Goal: Task Accomplishment & Management: Use online tool/utility

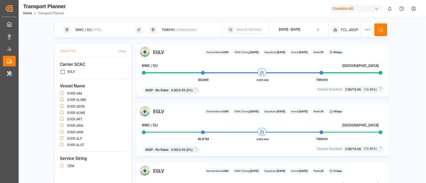
click at [98, 30] on span "|| POL" at bounding box center [97, 30] width 10 height 4
click at [90, 55] on input "NWC / EU" at bounding box center [96, 59] width 53 height 8
click at [91, 71] on input at bounding box center [96, 72] width 53 height 8
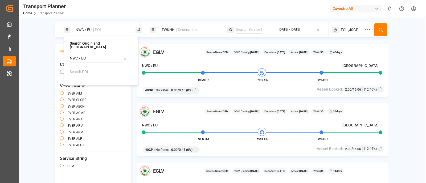
paste input "Retrieving data. Wait a few seconds and try to cut or copy again."
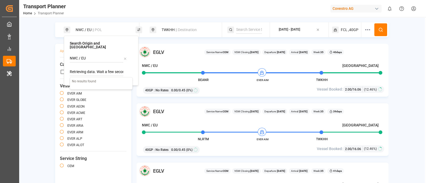
click at [97, 68] on input "Retrieving data. Wait a few seconds and try to cut or copy again." at bounding box center [96, 72] width 53 height 8
click at [94, 68] on input "Retrieving data. Wait a few seconds and try to cut or copy again." at bounding box center [96, 72] width 53 height 8
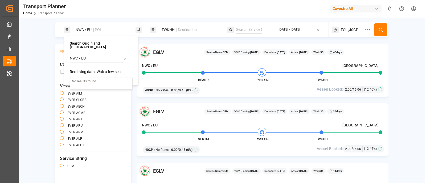
click at [94, 68] on input "Retrieving data. Wait a few seconds and try to cut or copy again." at bounding box center [96, 72] width 53 height 8
paste input
type input "R"
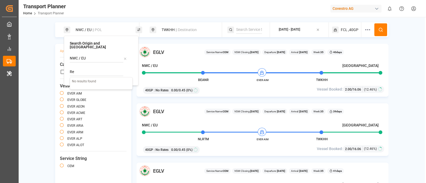
type input "R"
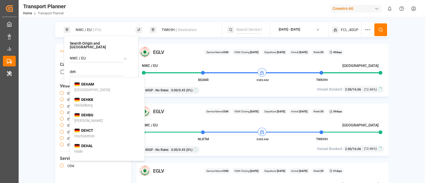
click at [91, 84] on div "DEHAM [GEOGRAPHIC_DATA]" at bounding box center [107, 87] width 66 height 11
type input "DEHAM"
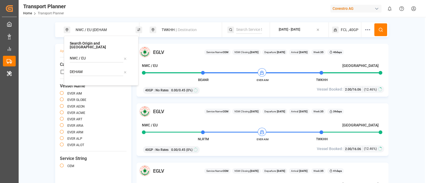
click at [177, 31] on span "|| Destination" at bounding box center [185, 30] width 21 height 4
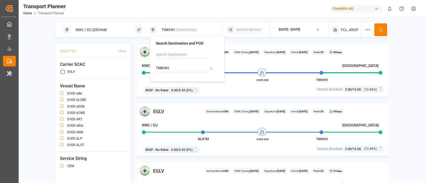
click at [176, 67] on input "TWKHH" at bounding box center [182, 68] width 53 height 8
paste input "Retrieving data. Wait a few seconds and try to cut or copy again."
type input "Retrieving data. Wait a few seconds and try to cut or copy again."
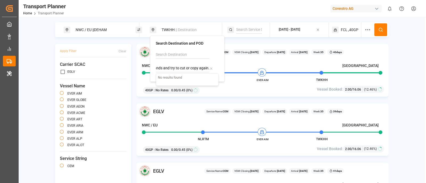
scroll to position [0, 0]
click at [176, 29] on span "|| Destination" at bounding box center [185, 30] width 21 height 4
click at [172, 69] on input "TWKHH" at bounding box center [182, 68] width 53 height 8
click at [171, 80] on b "TWTXG" at bounding box center [173, 80] width 13 height 4
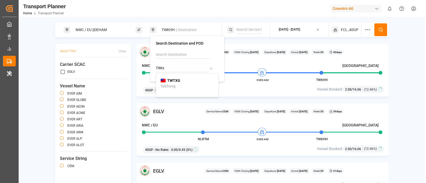
type input "TWTXG"
click at [382, 27] on button at bounding box center [380, 29] width 13 height 13
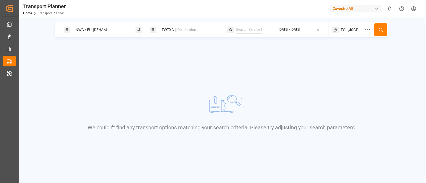
click at [349, 28] on span ",40GP" at bounding box center [353, 30] width 10 height 6
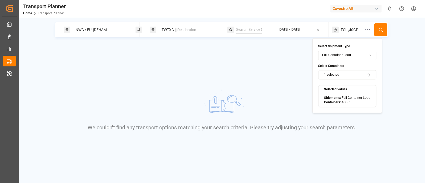
click at [352, 71] on button "1 selected" at bounding box center [347, 74] width 58 height 9
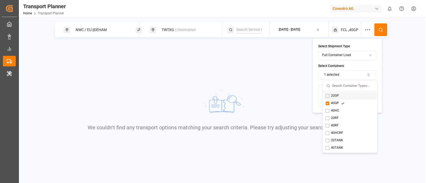
click at [328, 96] on button "Suggestions" at bounding box center [327, 96] width 4 height 4
click at [328, 102] on button "Suggestions" at bounding box center [327, 104] width 4 height 4
click at [379, 27] on button at bounding box center [380, 29] width 13 height 13
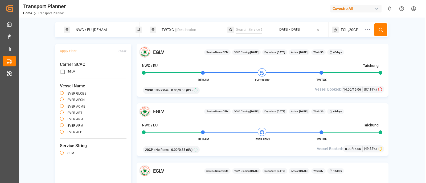
click at [106, 26] on div "NWC / EU || DEHAM" at bounding box center [100, 30] width 57 height 10
click at [93, 71] on input "DEHAM" at bounding box center [96, 72] width 53 height 8
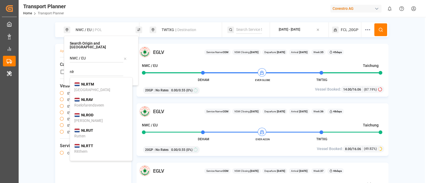
click at [93, 82] on b "NLRTM" at bounding box center [87, 84] width 13 height 4
type input "NLRTM"
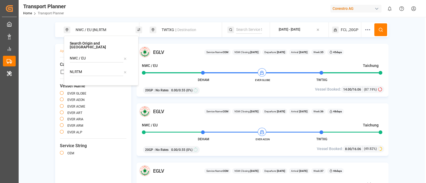
click at [379, 28] on icon at bounding box center [380, 29] width 5 height 5
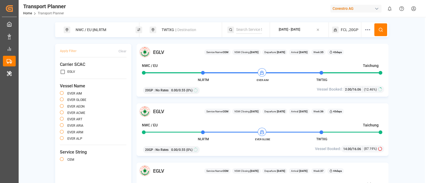
click at [177, 28] on span "|| Destination" at bounding box center [185, 30] width 21 height 4
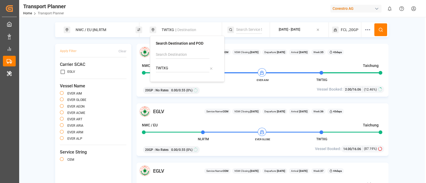
click at [172, 68] on input "TWTXG" at bounding box center [182, 68] width 53 height 8
paste input "JPNGO"
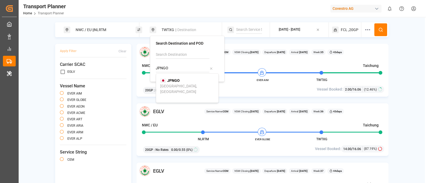
type input "JPNGO"
click at [174, 79] on b "JPNGO" at bounding box center [173, 80] width 13 height 4
click at [94, 28] on span "|| NLRTM" at bounding box center [99, 30] width 14 height 4
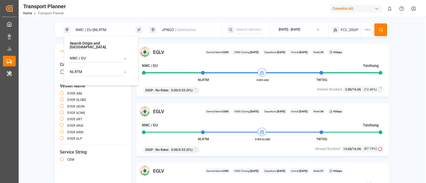
click at [84, 68] on input "NLRTM" at bounding box center [96, 72] width 53 height 8
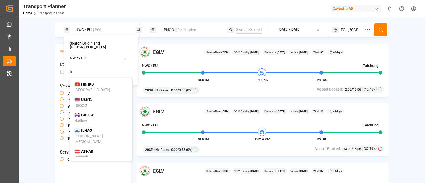
type input "h"
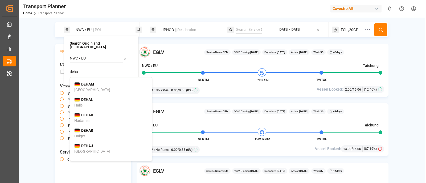
click at [87, 82] on b "DEHAM" at bounding box center [87, 84] width 13 height 4
type input "DEHAM"
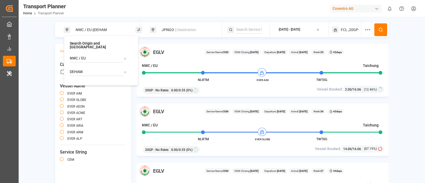
click at [382, 30] on icon at bounding box center [380, 29] width 5 height 5
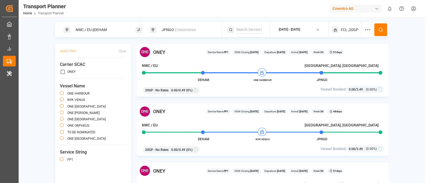
click at [245, 29] on input at bounding box center [249, 30] width 26 height 8
paste input "CES"
type input "CES"
click at [247, 40] on div "CES" at bounding box center [268, 42] width 54 height 6
click at [378, 29] on button at bounding box center [380, 29] width 13 height 13
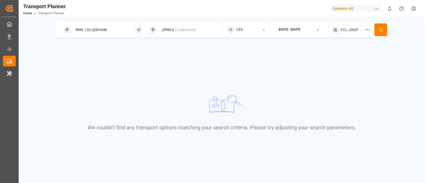
click at [354, 30] on span ",20GP" at bounding box center [353, 30] width 10 height 6
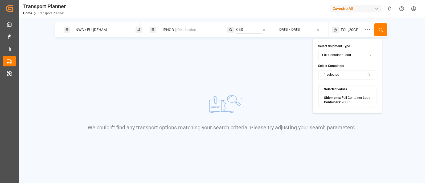
click at [358, 71] on button "1 selected" at bounding box center [347, 74] width 58 height 9
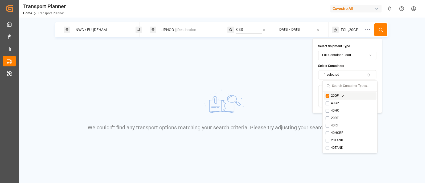
click at [325, 92] on div "20GP 40GP 40HC 20RF 40RF 40HCRF 20TANK 40TANK" at bounding box center [349, 122] width 55 height 61
click at [327, 97] on button "Suggestions" at bounding box center [327, 96] width 4 height 4
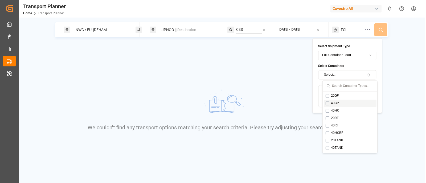
click at [326, 102] on button "Suggestions" at bounding box center [327, 104] width 4 height 4
click at [380, 31] on circle at bounding box center [380, 29] width 3 height 3
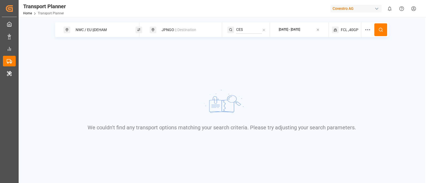
click at [342, 29] on span "FCL" at bounding box center [344, 30] width 7 height 6
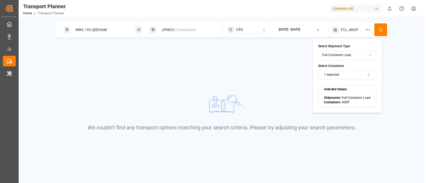
click at [342, 72] on button "1 selected" at bounding box center [347, 74] width 58 height 9
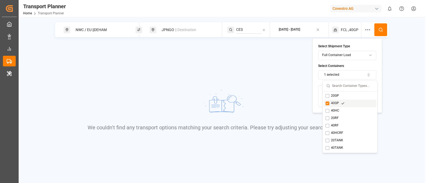
click at [327, 102] on button "Suggestions" at bounding box center [327, 104] width 4 height 4
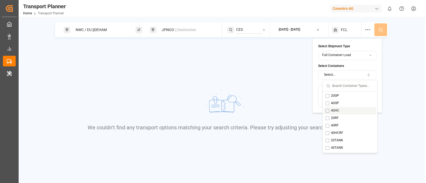
click at [327, 110] on button "Suggestions" at bounding box center [327, 111] width 4 height 4
click at [381, 30] on icon at bounding box center [380, 29] width 5 height 5
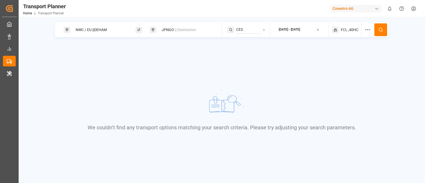
click at [350, 30] on span ",40HC" at bounding box center [353, 30] width 10 height 6
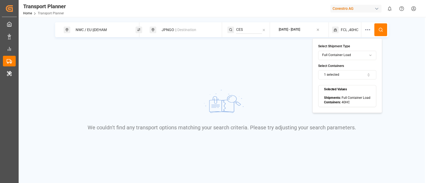
click at [343, 77] on button "1 selected" at bounding box center [347, 74] width 58 height 9
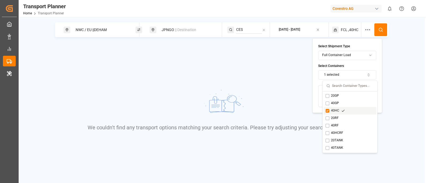
click at [327, 111] on button "Suggestions" at bounding box center [327, 111] width 4 height 4
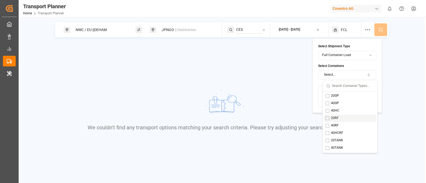
click at [327, 118] on button "Suggestions" at bounding box center [327, 119] width 4 height 4
click at [383, 30] on button at bounding box center [380, 29] width 13 height 13
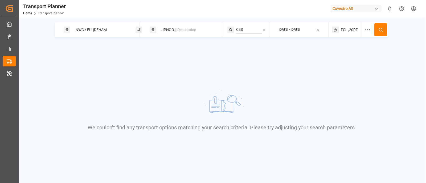
click at [353, 28] on span ",20RF" at bounding box center [353, 30] width 10 height 6
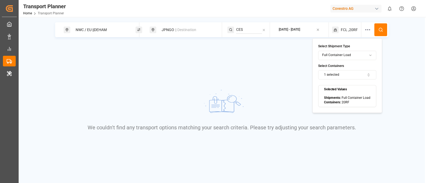
click at [338, 77] on button "1 selected" at bounding box center [347, 74] width 58 height 9
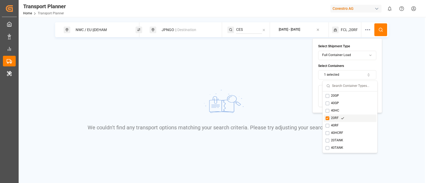
click at [329, 120] on div "20RF" at bounding box center [334, 118] width 19 height 5
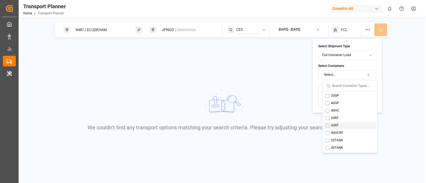
click at [327, 124] on button "Suggestions" at bounding box center [327, 126] width 4 height 4
click at [382, 30] on circle at bounding box center [380, 29] width 3 height 3
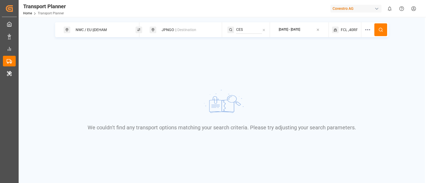
click at [353, 29] on span ",40RF" at bounding box center [353, 30] width 10 height 6
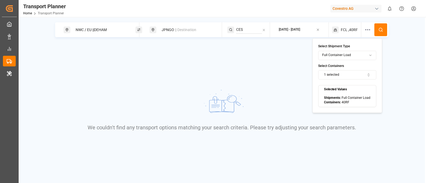
click at [337, 78] on button "1 selected" at bounding box center [347, 74] width 58 height 9
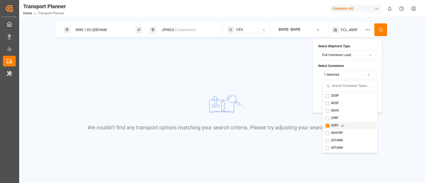
click at [327, 126] on button "Suggestions" at bounding box center [327, 126] width 4 height 4
click at [327, 131] on button "Suggestions" at bounding box center [327, 133] width 4 height 4
click at [386, 28] on button at bounding box center [380, 29] width 13 height 13
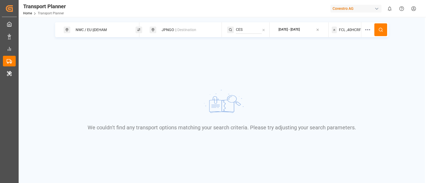
click at [352, 30] on span ",40HCRF" at bounding box center [353, 30] width 15 height 6
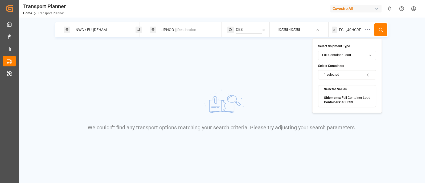
click at [342, 75] on button "1 selected" at bounding box center [347, 74] width 58 height 9
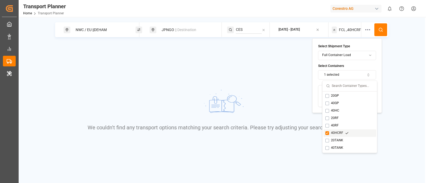
click at [326, 130] on div "40HCRF" at bounding box center [349, 133] width 53 height 7
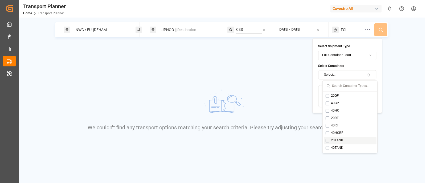
click at [326, 140] on button "Suggestions" at bounding box center [327, 141] width 4 height 4
click at [382, 30] on icon at bounding box center [380, 29] width 5 height 5
